Goal: Task Accomplishment & Management: Use online tool/utility

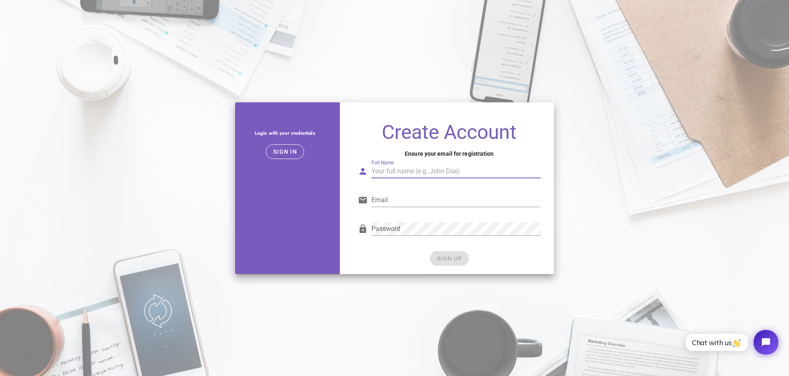
click at [389, 169] on input "Full Name" at bounding box center [455, 171] width 169 height 13
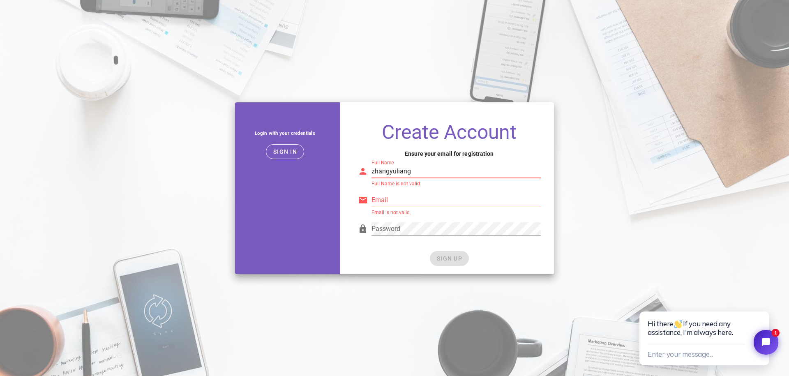
click at [421, 174] on input "zhangyuliang" at bounding box center [455, 171] width 169 height 13
click at [389, 172] on input "zhangyuliang" at bounding box center [455, 171] width 169 height 13
type input "zhang yuliang"
click at [427, 189] on div "Email Email is not valid." at bounding box center [449, 202] width 183 height 27
click at [410, 200] on input "Email" at bounding box center [455, 200] width 169 height 13
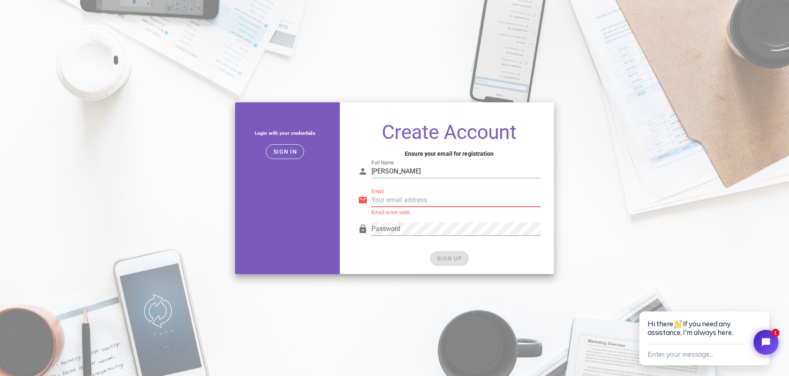
type input "[EMAIL_ADDRESS][DOMAIN_NAME]"
click at [487, 252] on div "SIGN UP" at bounding box center [449, 258] width 183 height 15
click at [463, 261] on button "SIGN UP" at bounding box center [449, 258] width 39 height 15
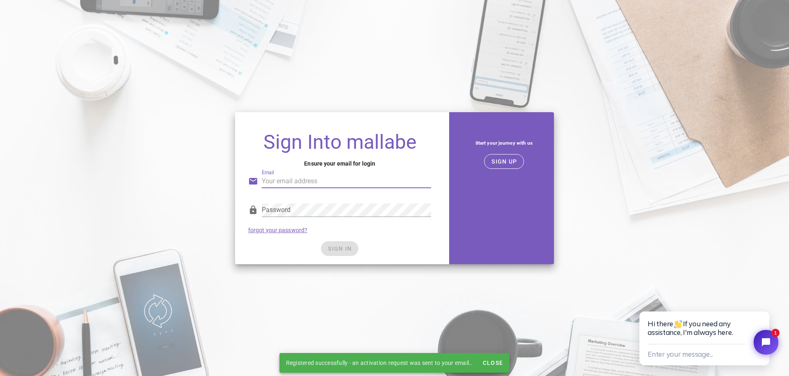
click at [328, 180] on input "Email" at bounding box center [346, 181] width 169 height 13
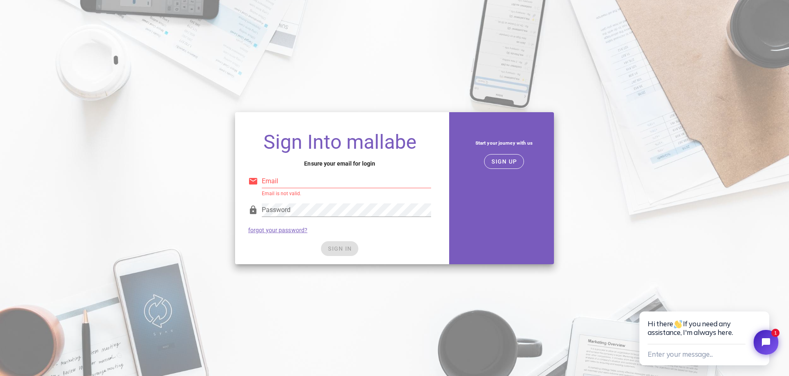
type input "[EMAIL_ADDRESS][DOMAIN_NAME]"
click at [350, 232] on div "Password forgot your password?" at bounding box center [339, 218] width 193 height 43
click at [343, 247] on span "SIGN IN" at bounding box center [339, 248] width 24 height 7
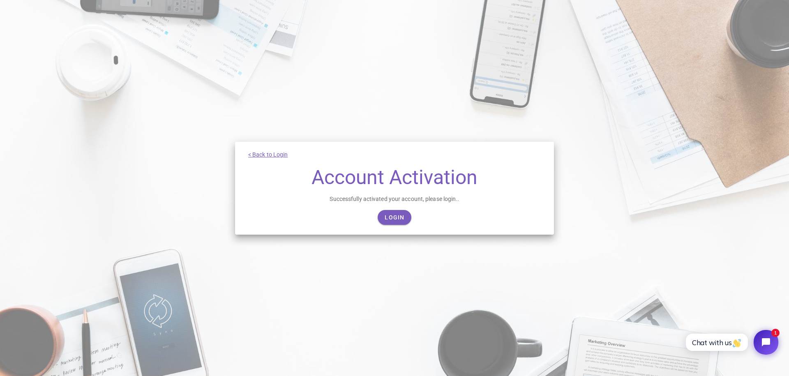
click at [386, 240] on div "< Back to Login Account Activation Successfully activated your account, please …" at bounding box center [394, 188] width 789 height 376
click at [390, 222] on link "Login" at bounding box center [394, 217] width 33 height 15
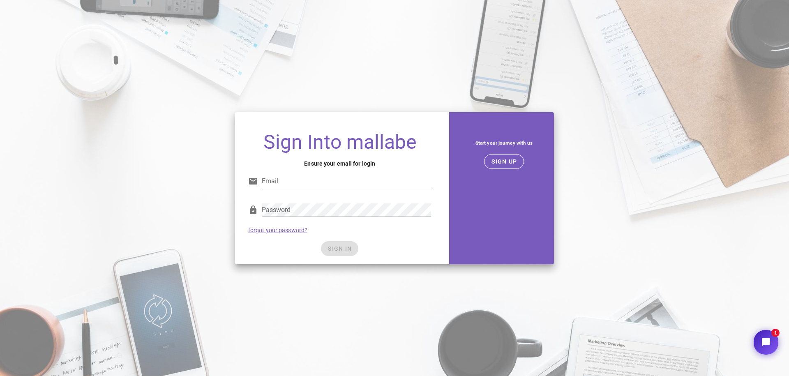
click at [357, 184] on input "Email" at bounding box center [346, 181] width 169 height 13
type input "[EMAIL_ADDRESS][DOMAIN_NAME]"
click at [369, 238] on div "Password forgot your password?" at bounding box center [339, 218] width 193 height 43
click at [338, 248] on span "SIGN IN" at bounding box center [339, 248] width 24 height 7
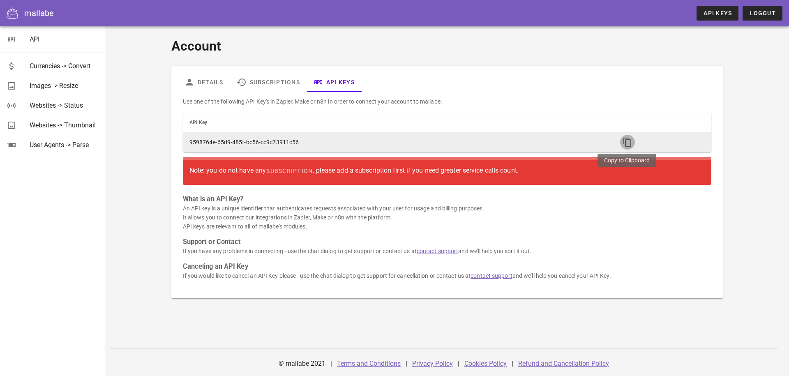
click at [620, 147] on span "button" at bounding box center [627, 142] width 15 height 10
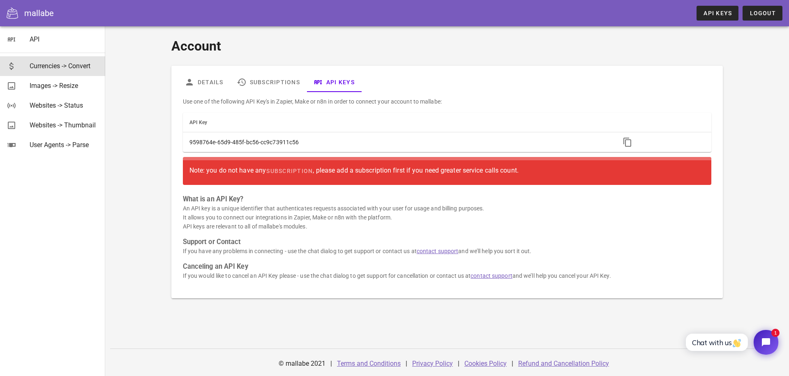
click at [69, 64] on div "Currencies -> Convert" at bounding box center [64, 66] width 69 height 8
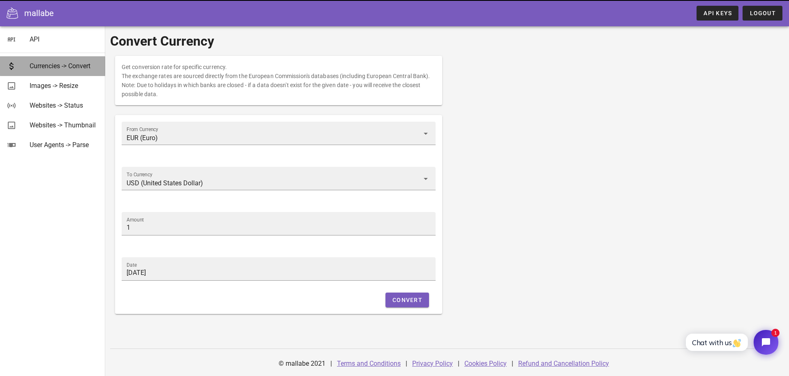
click at [67, 70] on div "Currencies -> Convert" at bounding box center [64, 66] width 69 height 8
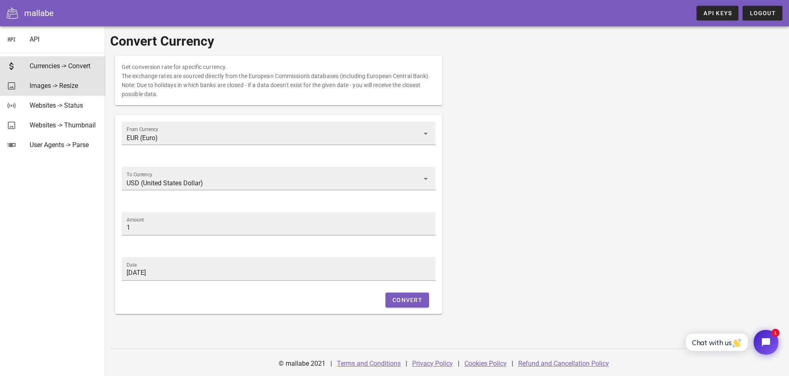
click at [56, 89] on div "Images -> Resize" at bounding box center [64, 86] width 69 height 8
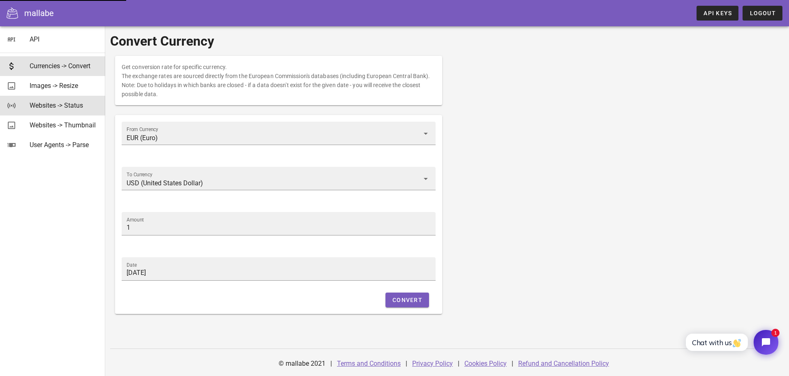
click at [60, 99] on div "Websites -> Status" at bounding box center [64, 106] width 69 height 18
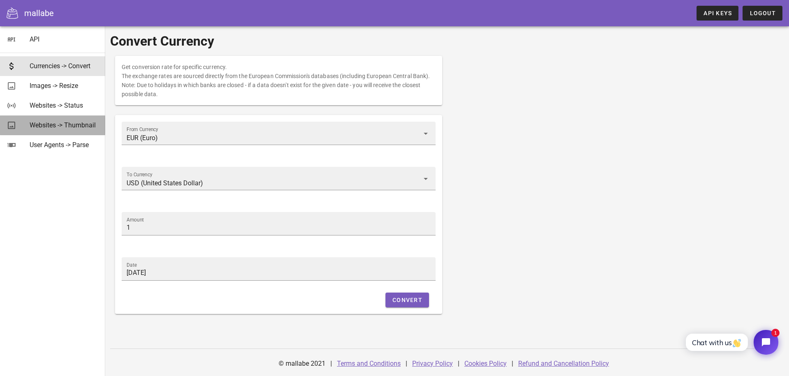
click at [61, 121] on div "Websites -> Thumbnail" at bounding box center [64, 125] width 69 height 8
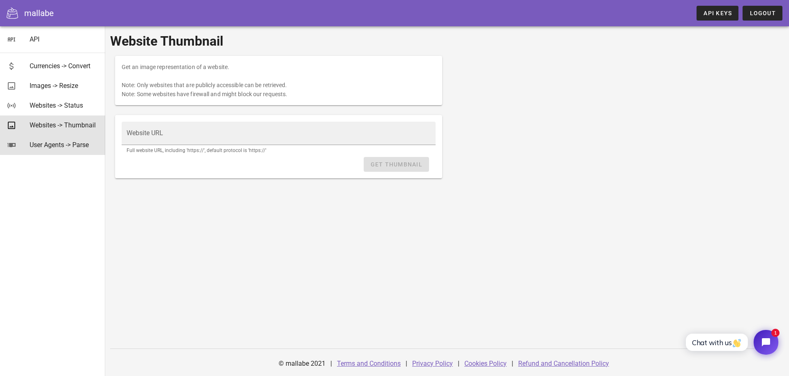
click at [53, 141] on div "User Agents -> Parse" at bounding box center [64, 145] width 69 height 18
